Goal: Navigation & Orientation: Find specific page/section

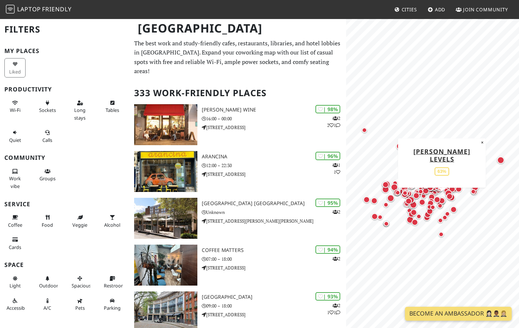
click at [444, 201] on div "Map marker" at bounding box center [441, 200] width 7 height 7
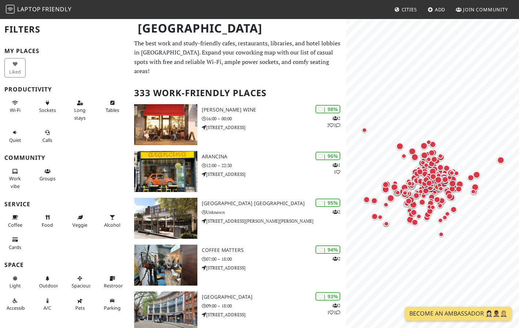
click at [15, 30] on h2 "Filters" at bounding box center [64, 29] width 121 height 22
click at [39, 7] on span "Laptop" at bounding box center [29, 9] width 24 height 8
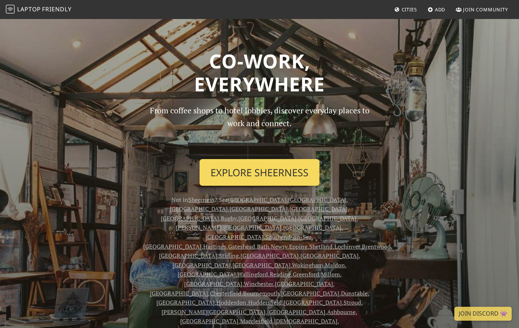
click at [265, 169] on link "Explore Sheerness" at bounding box center [259, 172] width 120 height 27
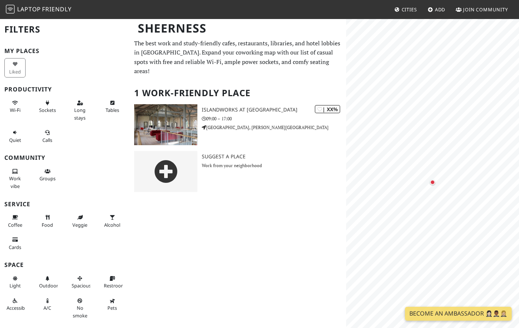
click at [22, 10] on span "Laptop" at bounding box center [29, 9] width 24 height 8
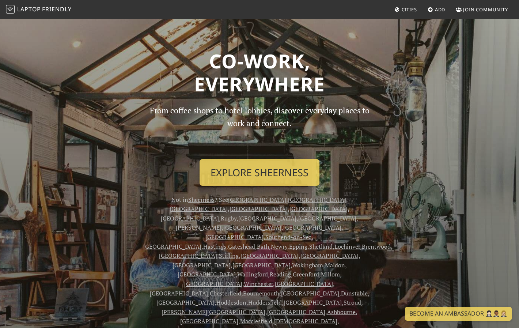
click at [402, 6] on link "Cities" at bounding box center [405, 9] width 28 height 13
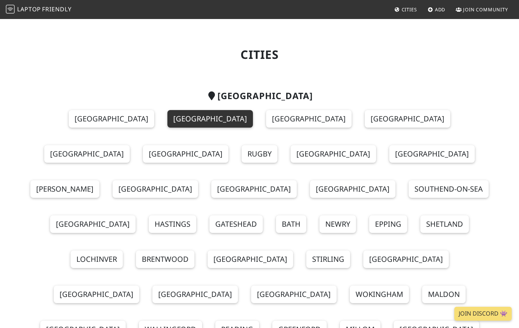
click at [167, 119] on link "[GEOGRAPHIC_DATA]" at bounding box center [209, 119] width 85 height 18
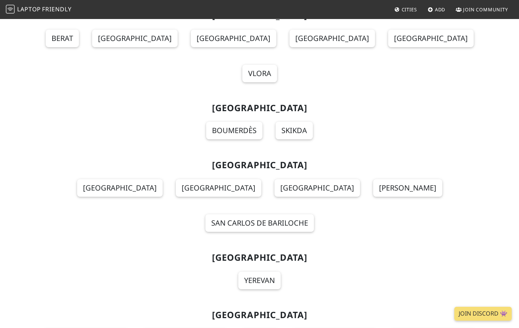
scroll to position [682, 0]
